Goal: Task Accomplishment & Management: Use online tool/utility

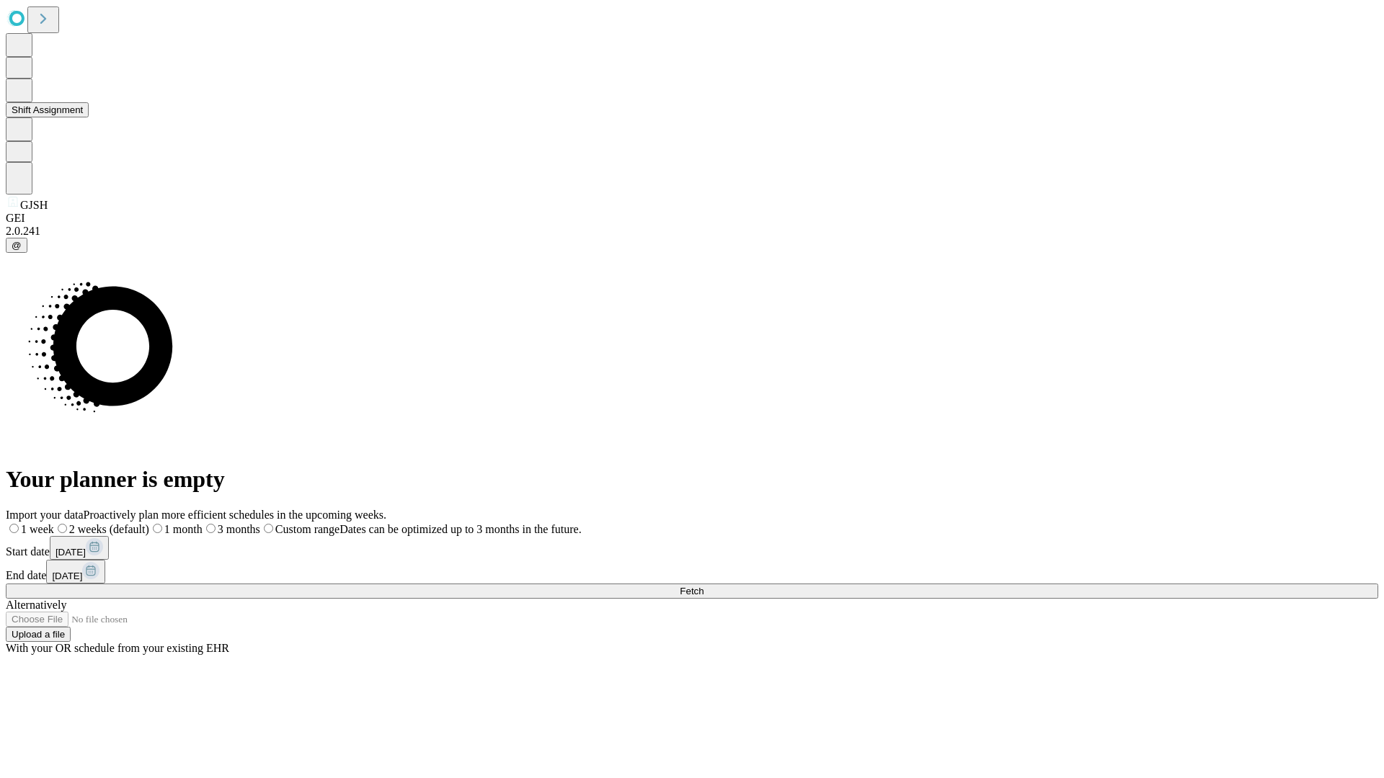
click at [89, 117] on button "Shift Assignment" at bounding box center [47, 109] width 83 height 15
